Goal: Task Accomplishment & Management: Use online tool/utility

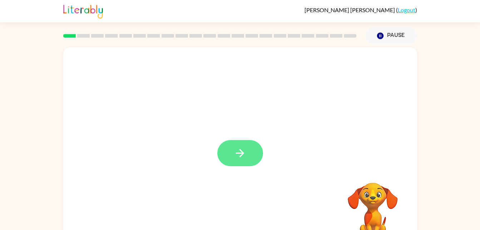
click at [249, 152] on button "button" at bounding box center [241, 153] width 46 height 26
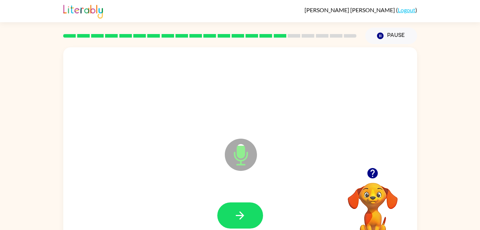
click at [216, 110] on div at bounding box center [240, 91] width 340 height 59
click at [354, 86] on div at bounding box center [240, 91] width 340 height 59
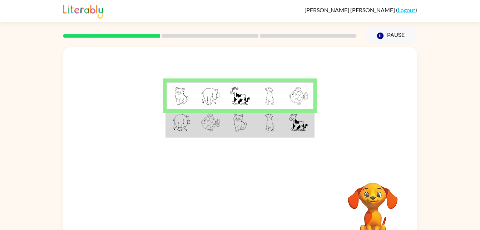
drag, startPoint x: 299, startPoint y: 122, endPoint x: 255, endPoint y: 153, distance: 53.2
click at [255, 153] on div at bounding box center [240, 107] width 354 height 120
click at [269, 122] on img at bounding box center [269, 122] width 9 height 18
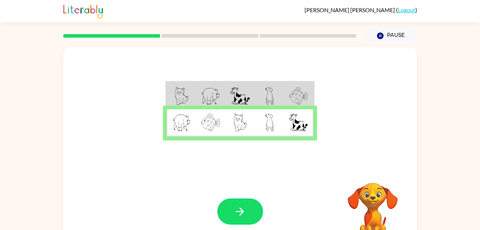
drag, startPoint x: 238, startPoint y: 209, endPoint x: 400, endPoint y: 145, distance: 174.1
click at [400, 145] on div at bounding box center [240, 107] width 354 height 120
click at [247, 209] on button "button" at bounding box center [241, 211] width 46 height 26
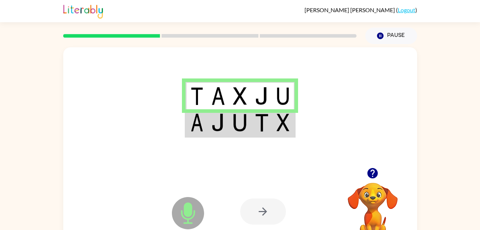
click at [292, 133] on td at bounding box center [284, 123] width 22 height 28
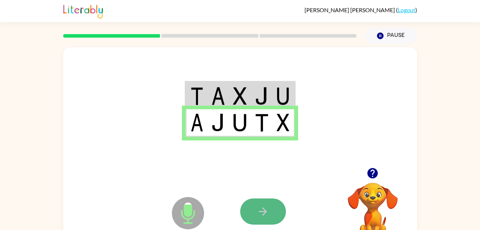
click at [246, 207] on button "button" at bounding box center [263, 211] width 46 height 26
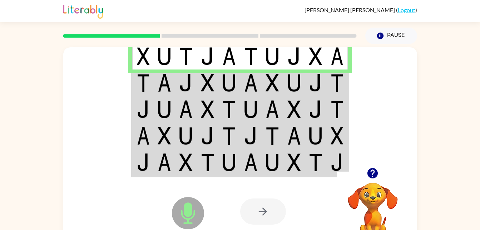
click at [199, 54] on td at bounding box center [208, 56] width 22 height 28
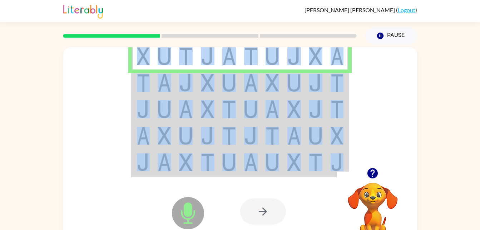
click at [199, 54] on td at bounding box center [208, 56] width 22 height 28
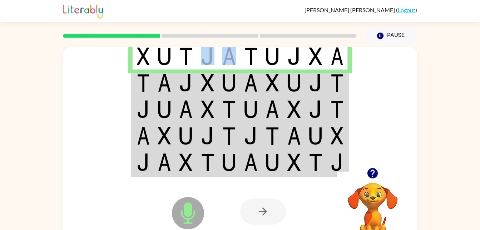
click at [197, 55] on td at bounding box center [208, 56] width 22 height 28
click at [165, 78] on img at bounding box center [165, 83] width 14 height 18
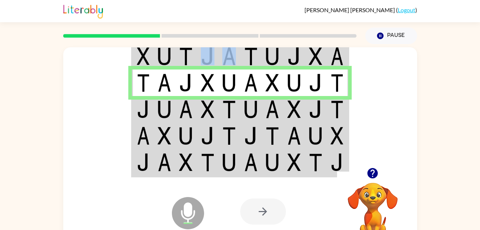
click at [149, 105] on img at bounding box center [143, 109] width 13 height 18
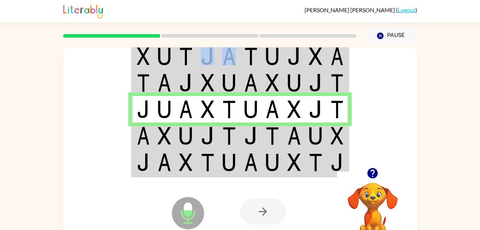
click at [275, 108] on img at bounding box center [273, 109] width 14 height 18
click at [247, 137] on img at bounding box center [251, 136] width 14 height 18
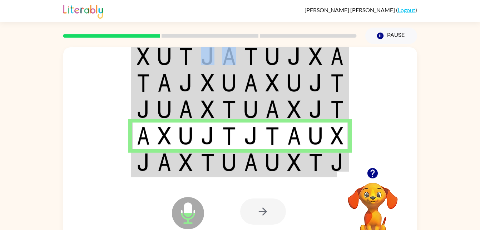
click at [140, 169] on img at bounding box center [143, 162] width 13 height 18
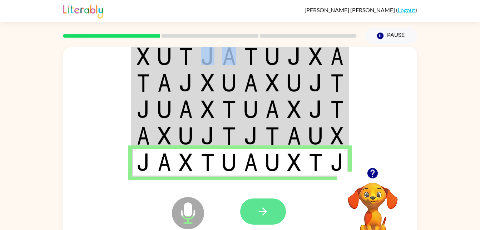
click at [280, 214] on button "button" at bounding box center [263, 211] width 46 height 26
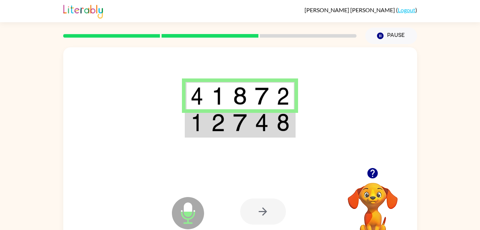
click at [189, 128] on td at bounding box center [197, 123] width 22 height 28
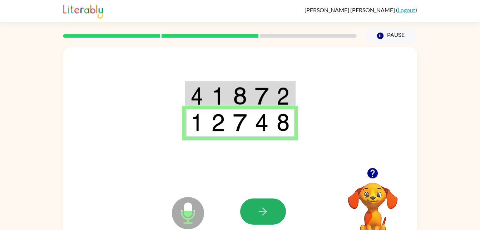
click at [253, 200] on button "button" at bounding box center [263, 211] width 46 height 26
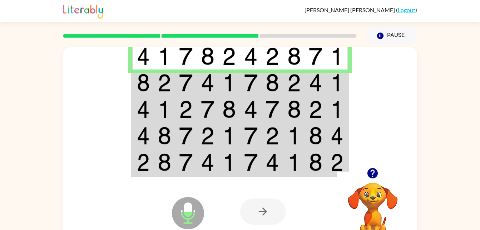
click at [307, 83] on td at bounding box center [316, 82] width 22 height 26
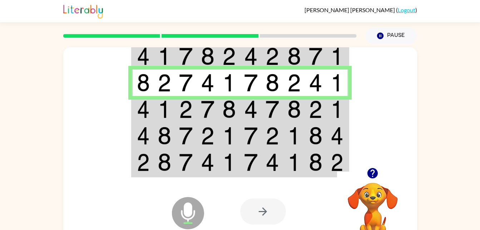
click at [158, 95] on td at bounding box center [165, 82] width 22 height 26
click at [154, 113] on td at bounding box center [165, 109] width 22 height 26
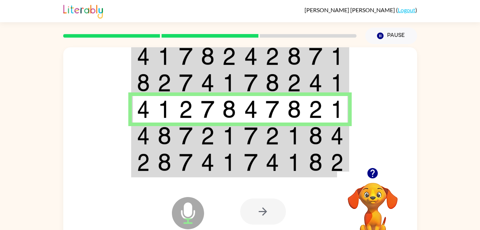
click at [175, 128] on td at bounding box center [165, 135] width 22 height 26
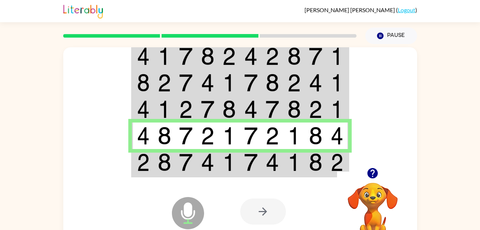
click at [151, 176] on div "Microphone The Microphone is here when it is your turn to talk" at bounding box center [170, 195] width 71 height 48
click at [148, 170] on img at bounding box center [143, 162] width 13 height 18
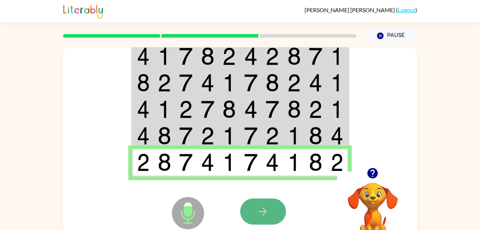
click at [271, 203] on button "button" at bounding box center [263, 211] width 46 height 26
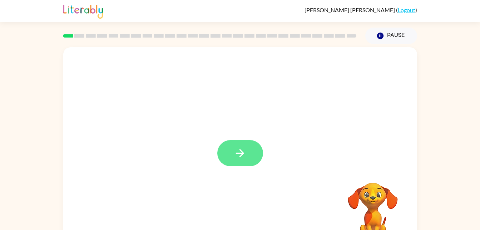
click at [242, 155] on icon "button" at bounding box center [240, 153] width 8 height 8
